Goal: Information Seeking & Learning: Learn about a topic

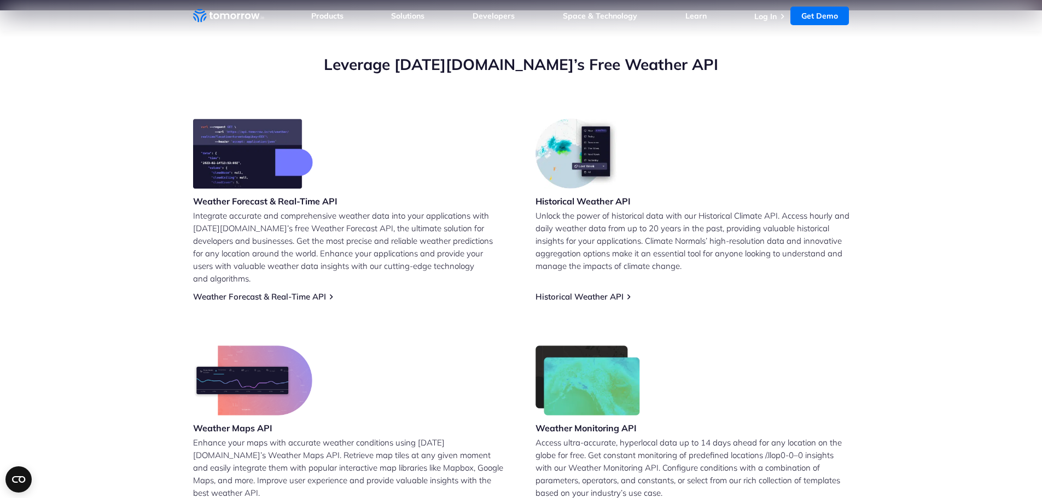
scroll to position [55, 0]
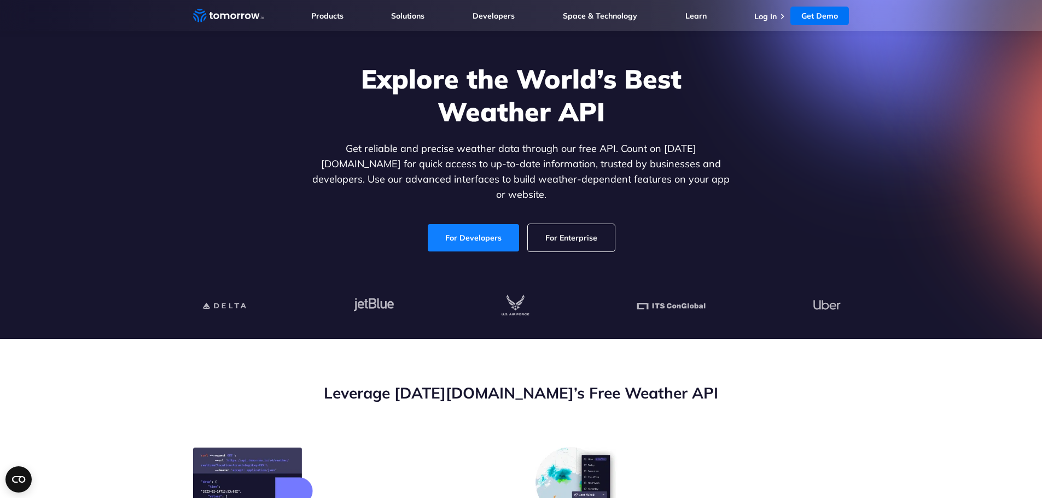
click at [468, 225] on link "For Developers" at bounding box center [473, 237] width 91 height 27
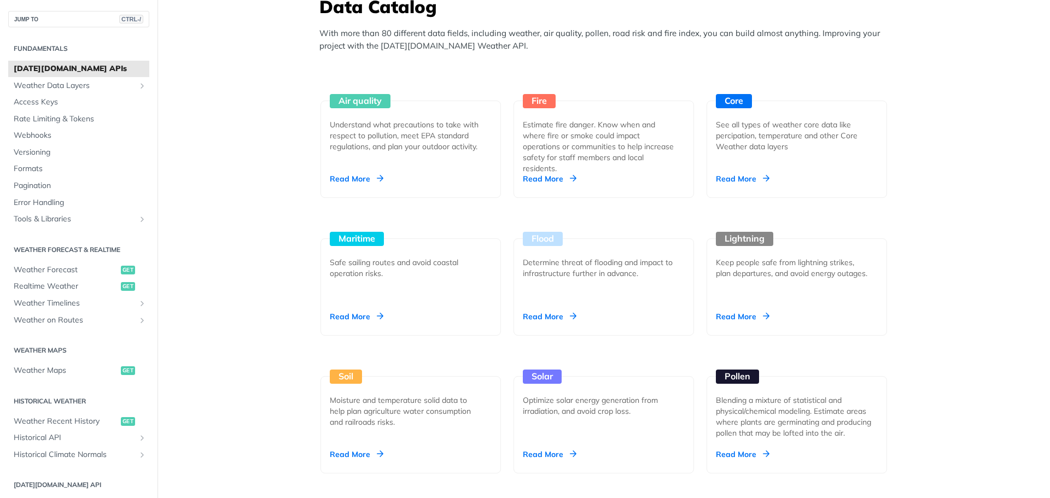
scroll to position [930, 0]
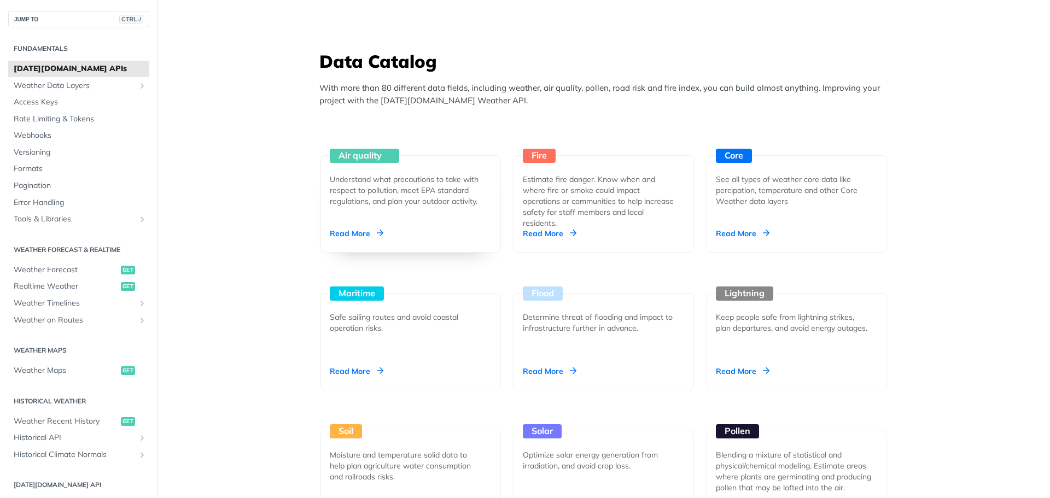
click at [378, 161] on div "Air quality" at bounding box center [364, 156] width 69 height 14
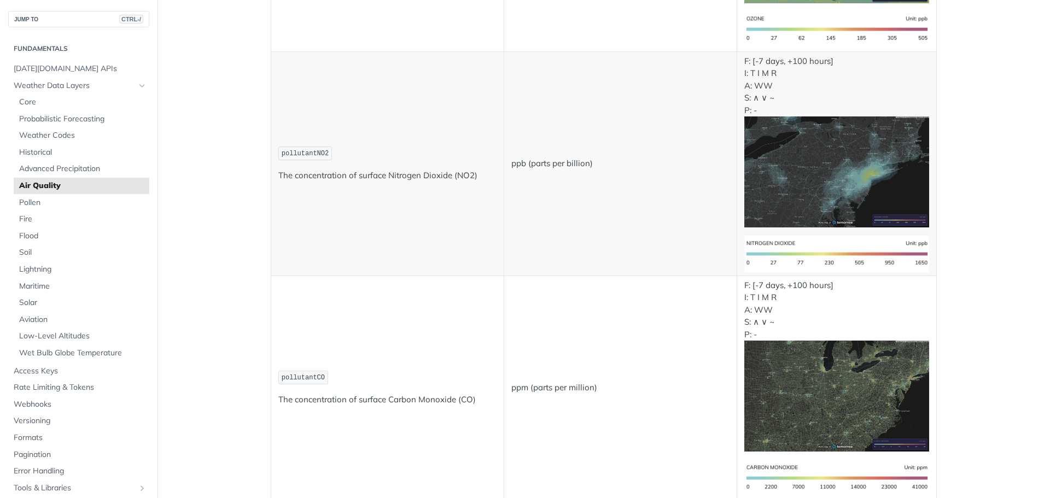
scroll to position [1094, 0]
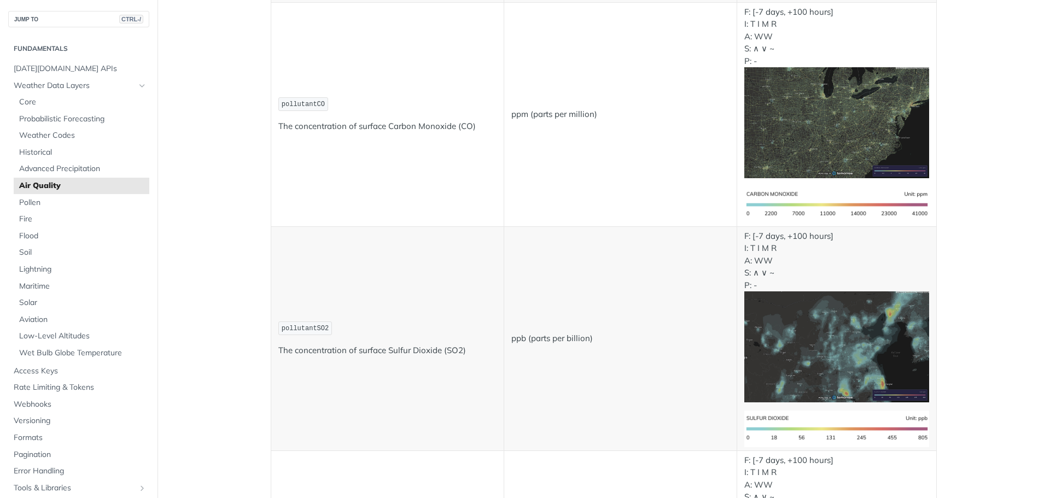
click at [322, 328] on span "pollutantSO2" at bounding box center [305, 329] width 47 height 8
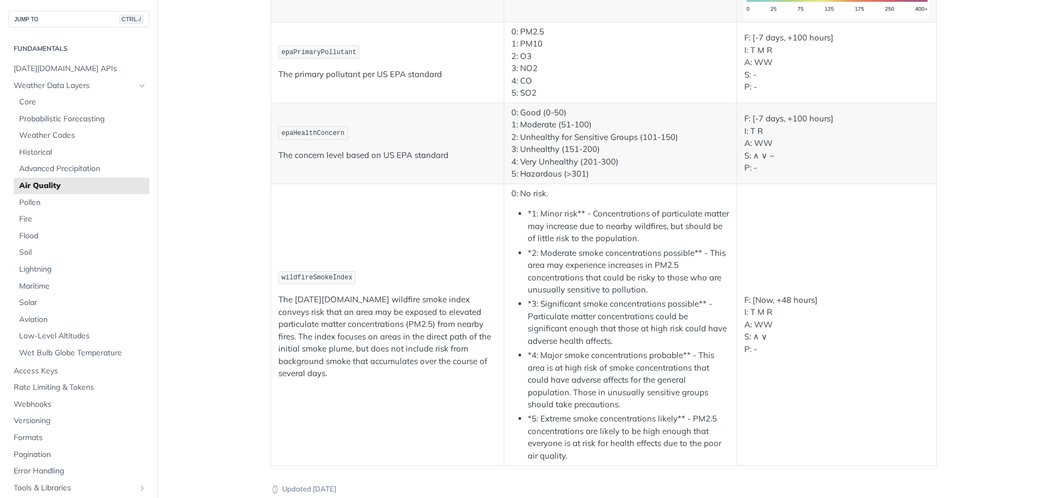
scroll to position [2456, 0]
